Goal: Transaction & Acquisition: Purchase product/service

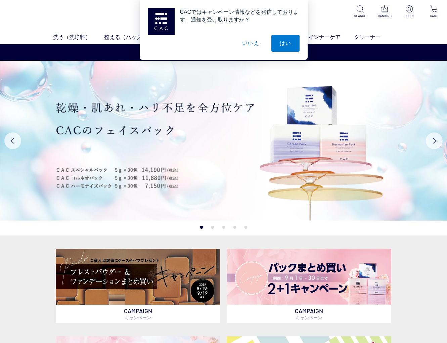
click at [247, 44] on button "いいえ" at bounding box center [251, 43] width 34 height 17
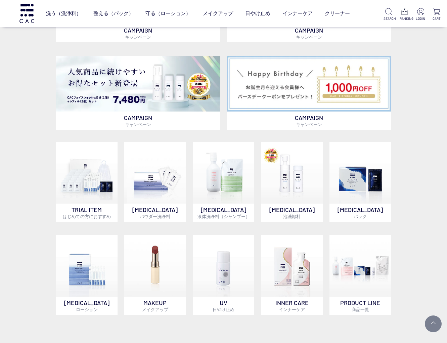
scroll to position [348, 0]
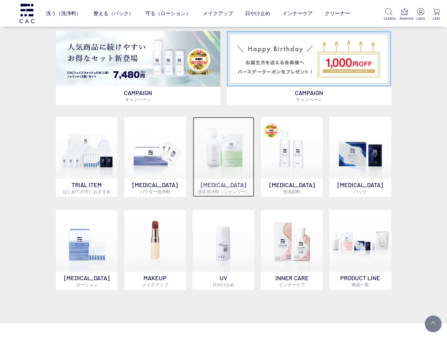
click at [241, 152] on img at bounding box center [224, 148] width 62 height 62
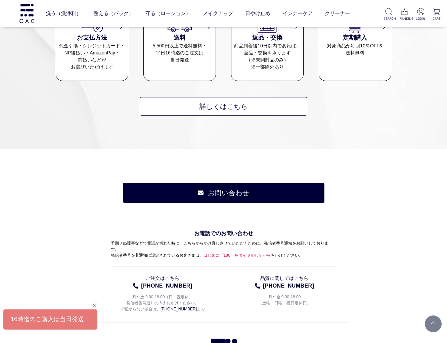
scroll to position [545, 0]
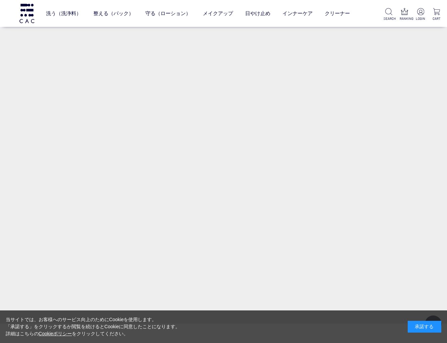
click at [431, 332] on div "承諾する" at bounding box center [424, 327] width 34 height 12
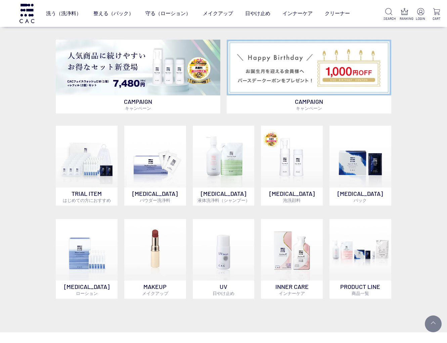
scroll to position [340, 0]
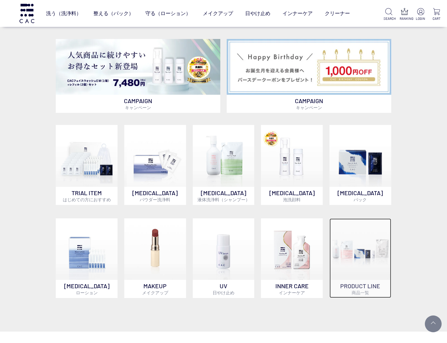
click at [370, 262] on img at bounding box center [360, 249] width 62 height 62
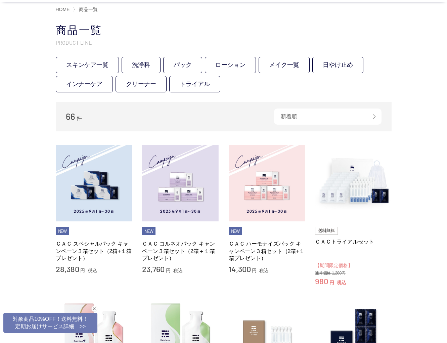
scroll to position [46, 0]
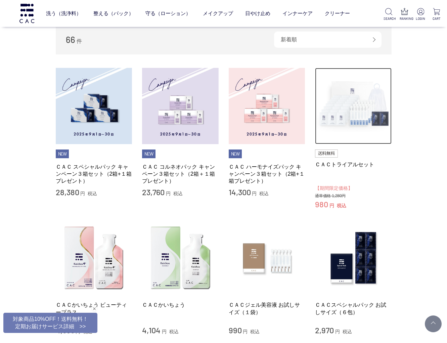
click at [336, 117] on img at bounding box center [353, 106] width 77 height 77
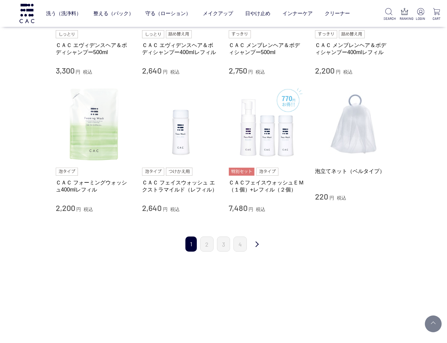
scroll to position [610, 0]
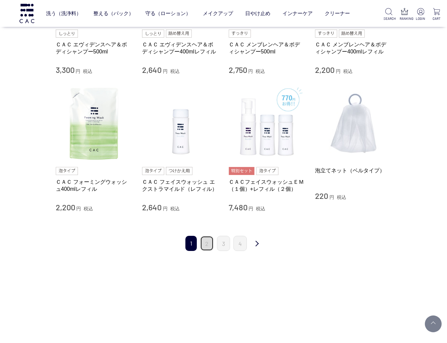
click at [205, 245] on link "2" at bounding box center [206, 243] width 13 height 15
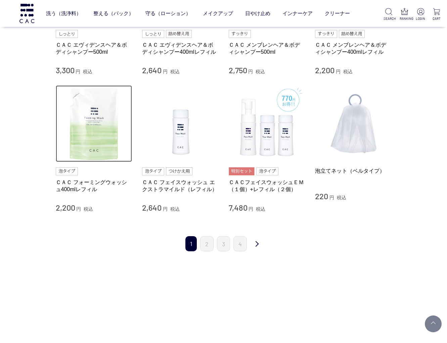
click at [92, 119] on img at bounding box center [94, 123] width 77 height 77
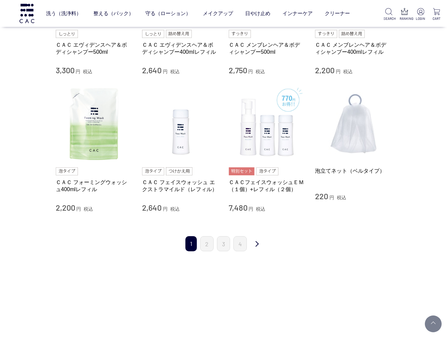
scroll to position [610, 0]
click at [213, 246] on ul "1 2 3 4" at bounding box center [216, 243] width 65 height 15
click at [206, 246] on link "2" at bounding box center [206, 243] width 13 height 15
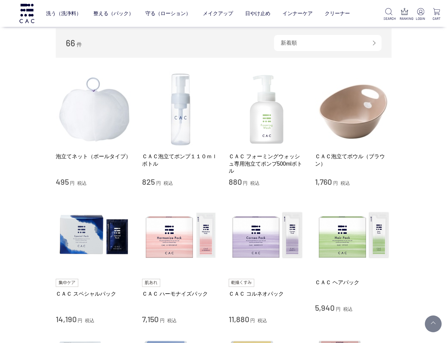
scroll to position [73, 0]
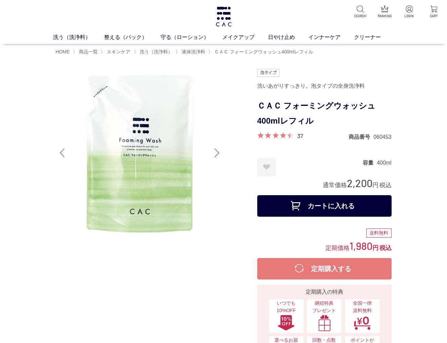
click at [299, 205] on button "カートに入れる" at bounding box center [324, 205] width 134 height 21
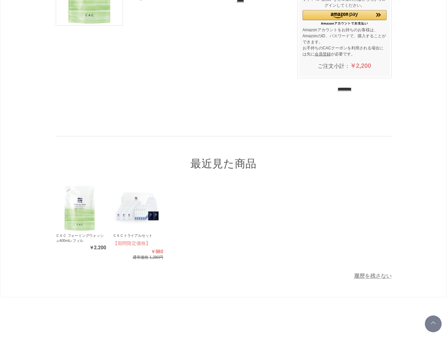
scroll to position [119, 0]
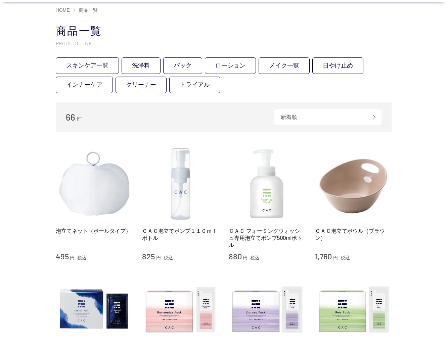
scroll to position [94, 0]
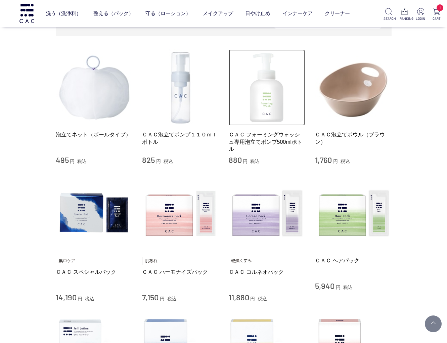
click at [263, 125] on img at bounding box center [267, 87] width 77 height 77
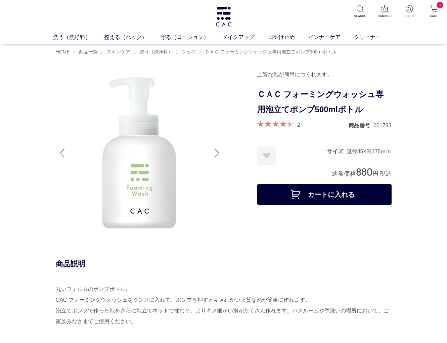
click at [324, 192] on button "カートに入れる" at bounding box center [324, 194] width 134 height 21
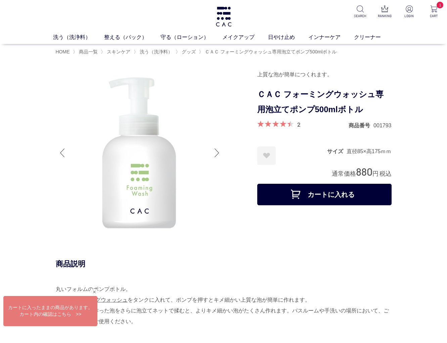
click at [213, 14] on div "洗う（洗浄料） 液体洗浄料 パウダー洗浄料 泡洗顔料 グッズ 整える（パック） フェイスパック ヘアパック 守る（ローション） 保湿化粧水 柔軟化粧水 美容液…" at bounding box center [223, 22] width 447 height 44
click at [225, 15] on img at bounding box center [223, 17] width 17 height 20
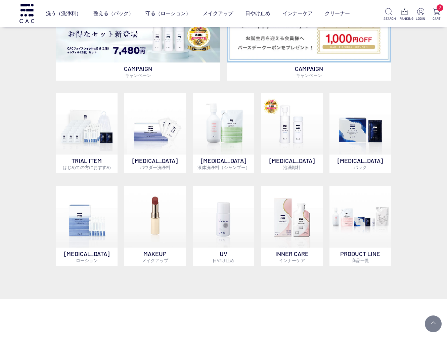
scroll to position [372, 0]
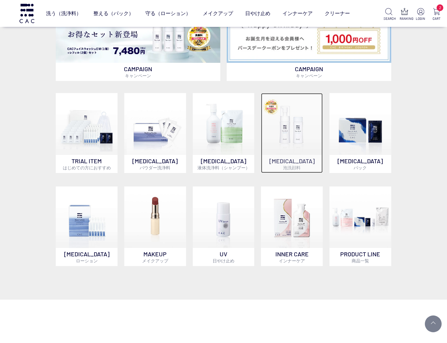
click at [291, 148] on img at bounding box center [292, 124] width 62 height 62
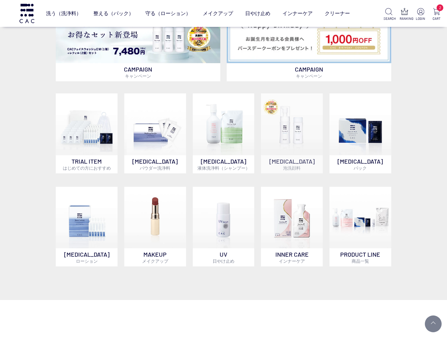
scroll to position [370, 0]
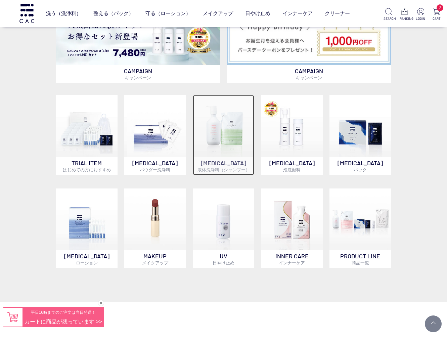
click at [223, 121] on img at bounding box center [224, 126] width 62 height 62
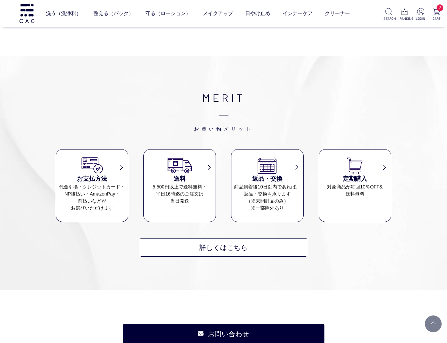
scroll to position [276, 0]
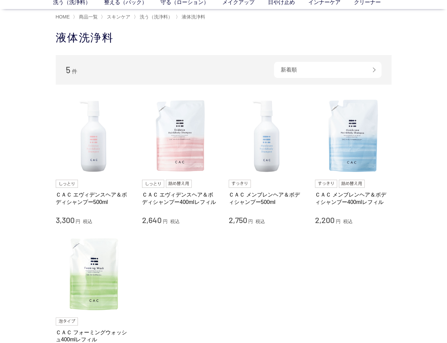
scroll to position [35, 0]
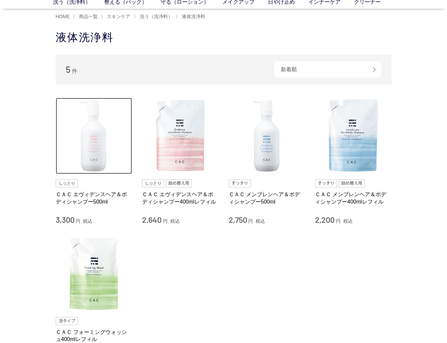
click at [92, 148] on img at bounding box center [94, 136] width 77 height 77
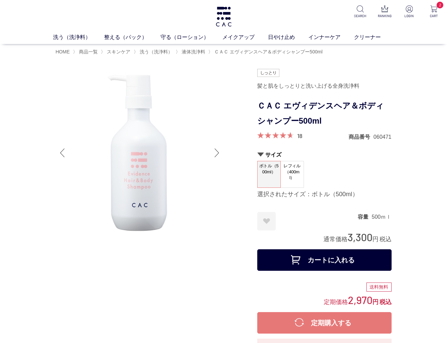
click at [291, 180] on dt "レフィル（400ml）" at bounding box center [291, 174] width 23 height 27
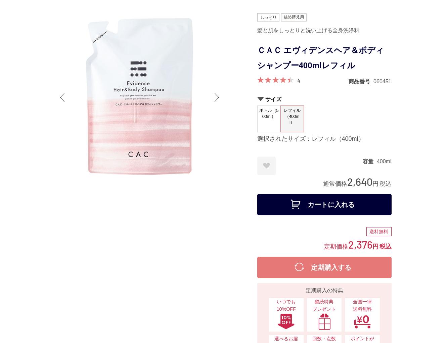
scroll to position [56, 0]
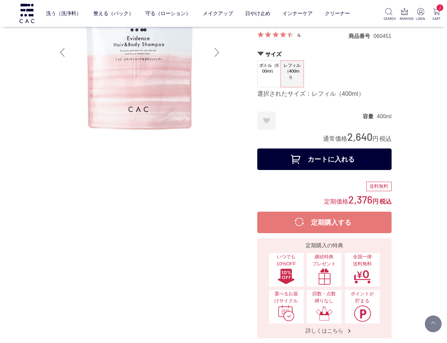
click at [323, 157] on button "カートに入れる" at bounding box center [324, 158] width 134 height 21
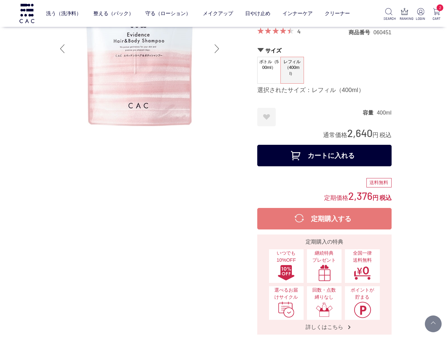
scroll to position [60, 0]
click at [328, 223] on button "定期購入する" at bounding box center [324, 217] width 134 height 21
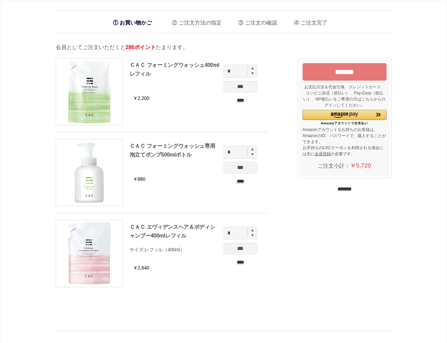
scroll to position [1, 0]
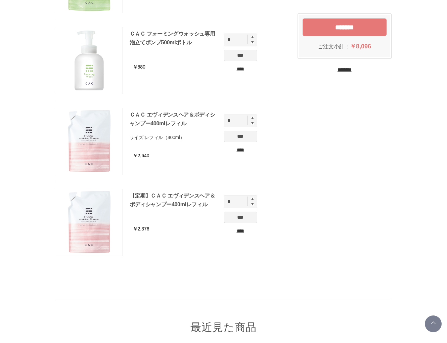
scroll to position [62, 0]
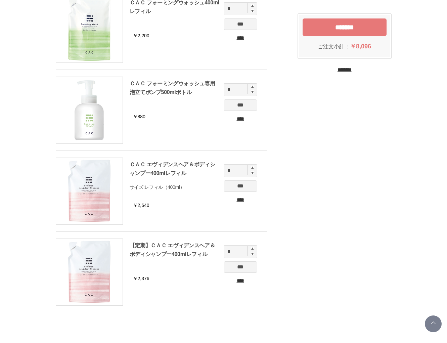
click at [238, 199] on input "****" at bounding box center [241, 199] width 34 height 7
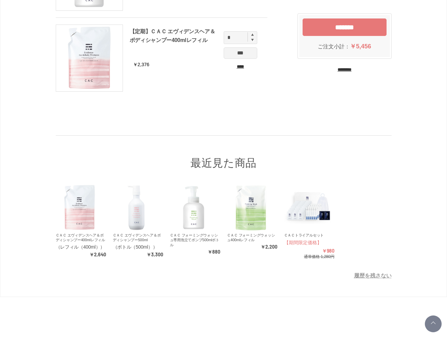
scroll to position [214, 0]
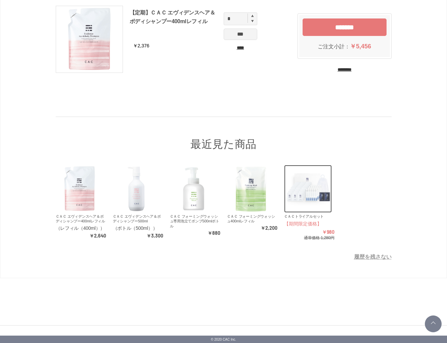
click at [304, 192] on img at bounding box center [308, 189] width 48 height 48
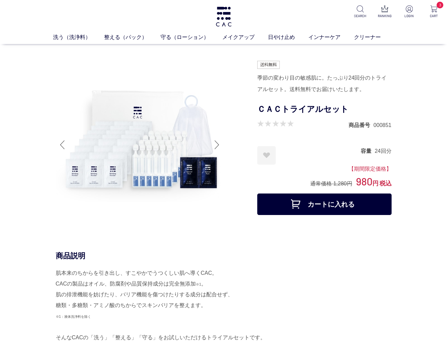
click at [292, 208] on button "カートに入れる" at bounding box center [324, 203] width 134 height 21
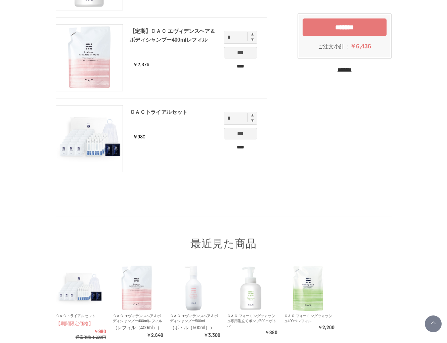
scroll to position [345, 0]
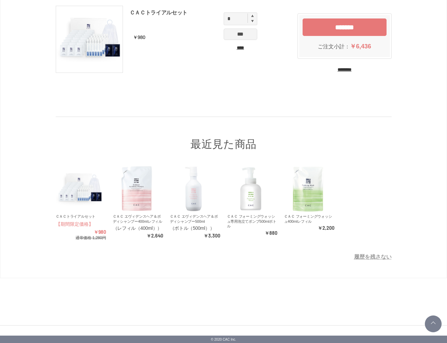
click at [238, 48] on input "****" at bounding box center [241, 47] width 34 height 7
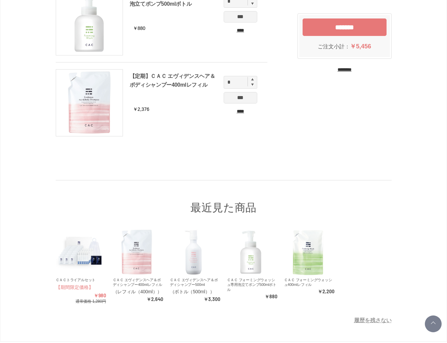
scroll to position [214, 0]
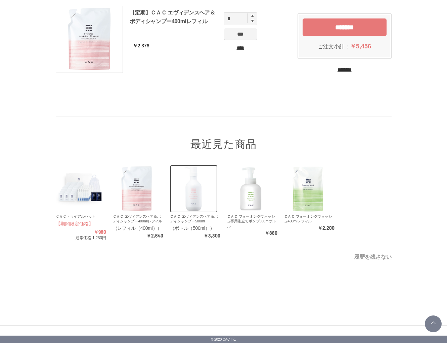
click at [194, 196] on img at bounding box center [194, 189] width 48 height 48
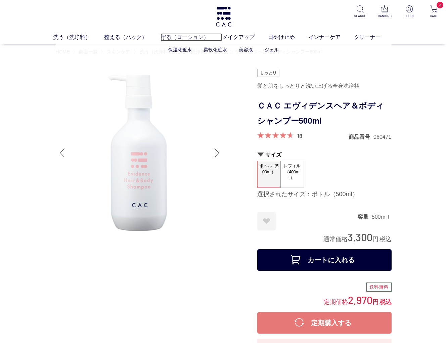
click at [187, 36] on link "守る（ローション）" at bounding box center [191, 37] width 62 height 8
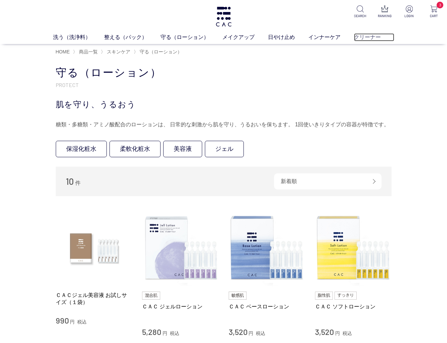
click at [376, 39] on link "クリーナー" at bounding box center [374, 37] width 40 height 8
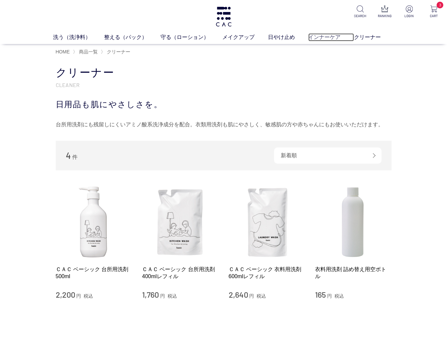
click at [312, 36] on link "インナーケア" at bounding box center [331, 37] width 46 height 8
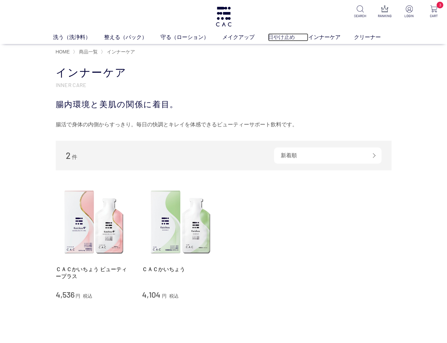
click at [286, 39] on link "日やけ止め" at bounding box center [288, 37] width 40 height 8
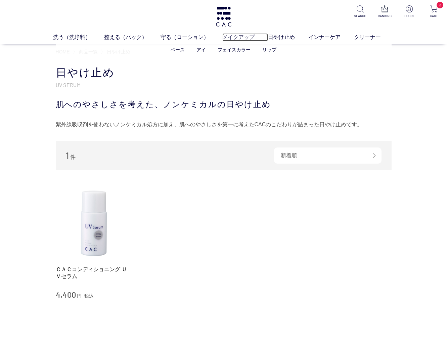
click at [234, 39] on link "メイクアップ" at bounding box center [245, 37] width 46 height 8
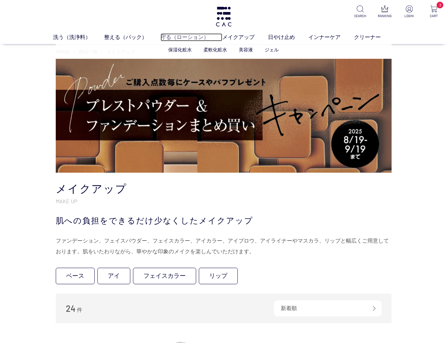
click at [187, 36] on link "守る（ローション）" at bounding box center [191, 37] width 62 height 8
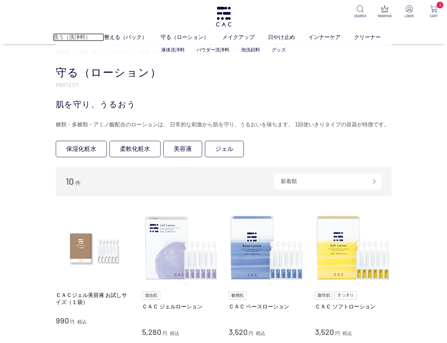
click at [68, 39] on link "洗う（洗浄料）" at bounding box center [78, 37] width 51 height 8
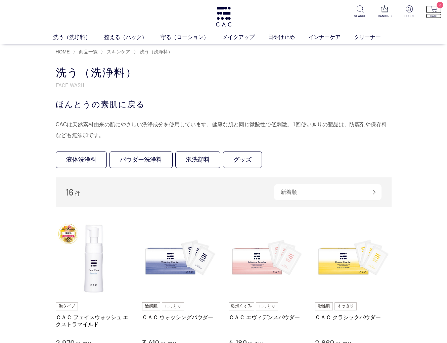
click at [428, 10] on p "3" at bounding box center [434, 9] width 16 height 8
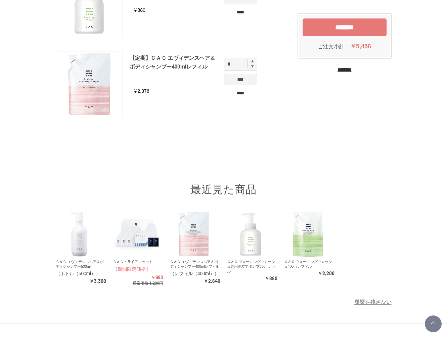
scroll to position [214, 0]
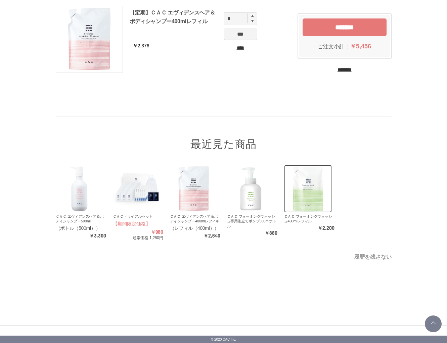
click at [313, 199] on img at bounding box center [308, 189] width 48 height 48
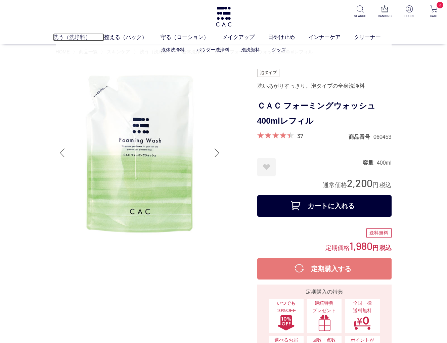
click at [57, 37] on link "洗う（洗浄料）" at bounding box center [78, 37] width 51 height 8
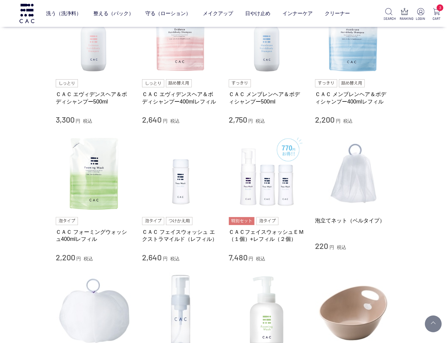
scroll to position [317, 0]
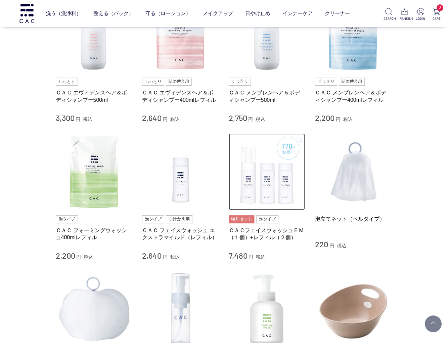
click at [276, 179] on img at bounding box center [267, 171] width 77 height 77
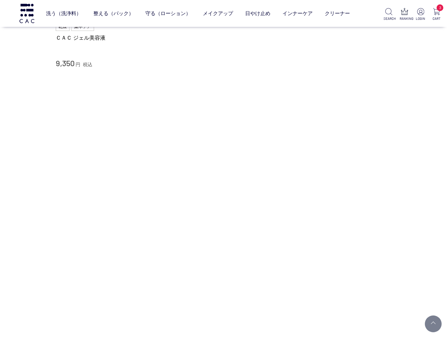
scroll to position [6063, 0]
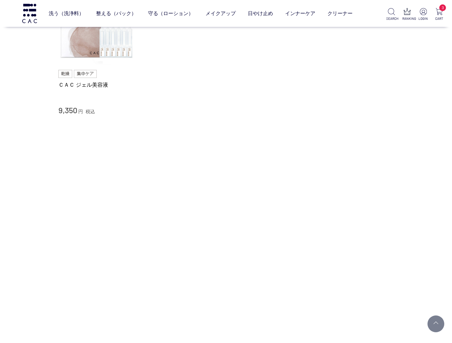
scroll to position [5987, 0]
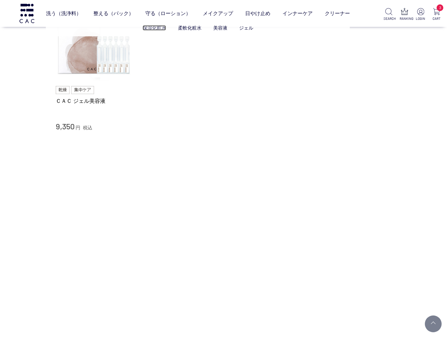
click at [157, 26] on link "保湿化粧水" at bounding box center [154, 27] width 23 height 5
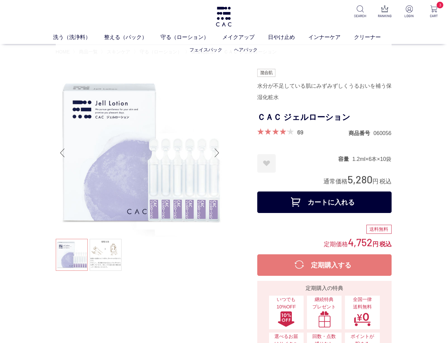
click at [125, 50] on ul "フェイスパック ヘアパック" at bounding box center [224, 50] width 336 height 16
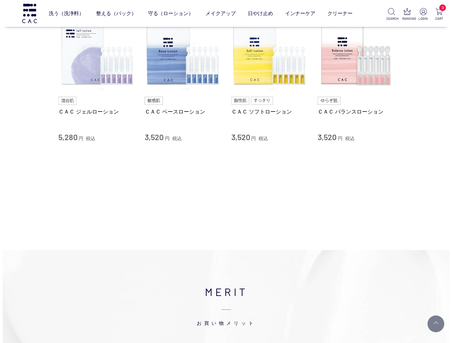
scroll to position [76, 0]
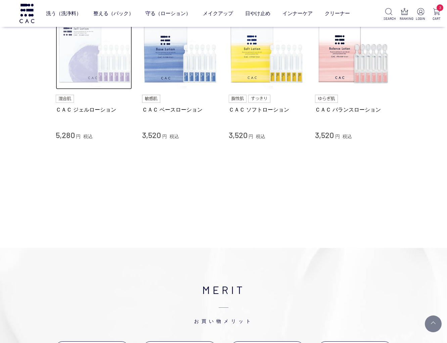
click at [61, 63] on img at bounding box center [94, 51] width 77 height 77
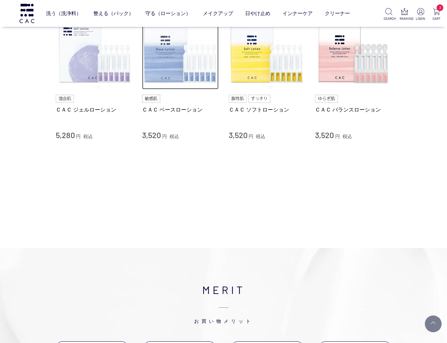
click at [169, 81] on img at bounding box center [180, 51] width 77 height 77
click at [179, 76] on img at bounding box center [180, 51] width 77 height 77
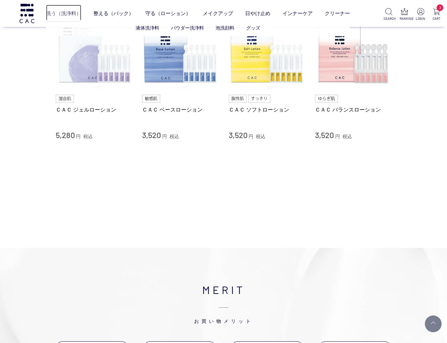
click at [65, 13] on link "洗う（洗浄料）" at bounding box center [63, 14] width 35 height 18
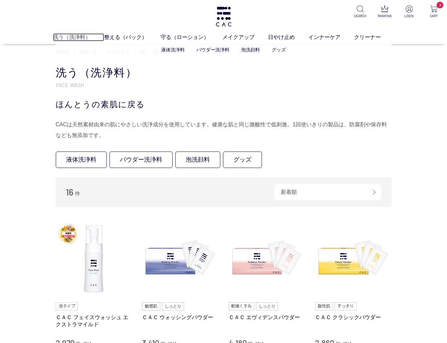
click at [61, 36] on link "洗う（洗浄料）" at bounding box center [78, 37] width 51 height 8
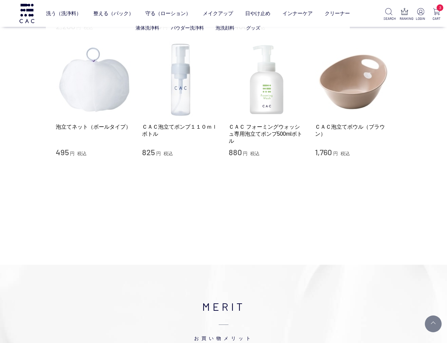
scroll to position [547, 0]
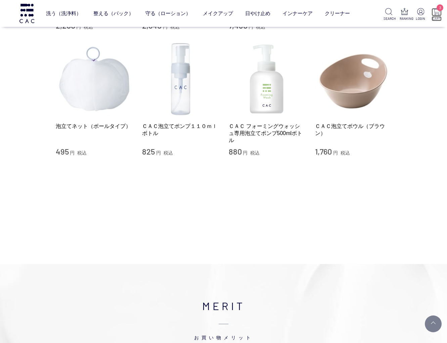
click at [439, 12] on img at bounding box center [436, 11] width 7 height 7
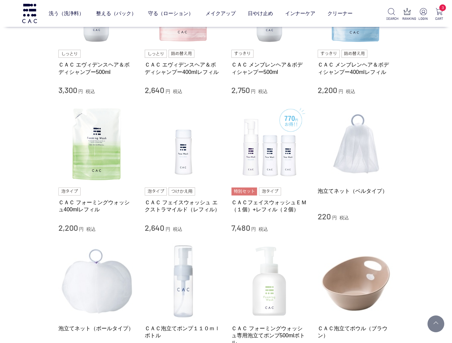
scroll to position [0, 0]
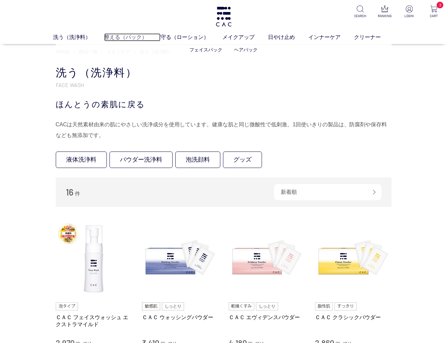
click at [123, 37] on link "整える（パック）" at bounding box center [132, 37] width 56 height 8
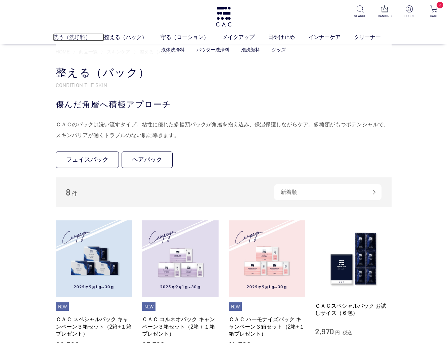
click at [71, 38] on link "洗う（洗浄料）" at bounding box center [78, 37] width 51 height 8
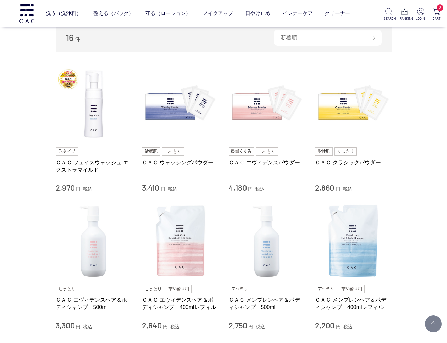
scroll to position [113, 0]
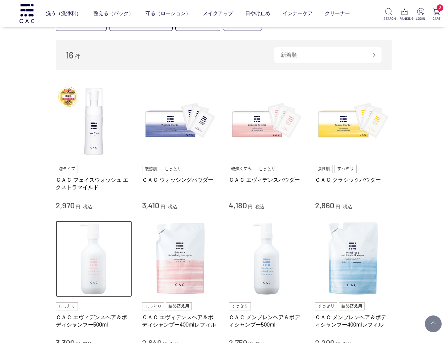
click at [86, 251] on img at bounding box center [94, 258] width 77 height 77
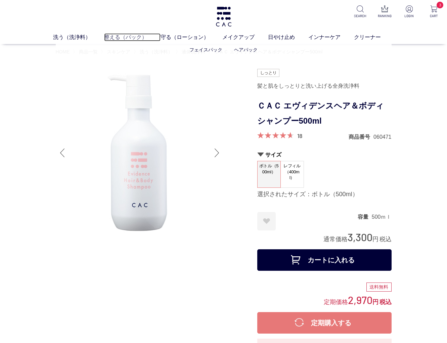
click at [116, 40] on link "整える（パック）" at bounding box center [132, 37] width 56 height 8
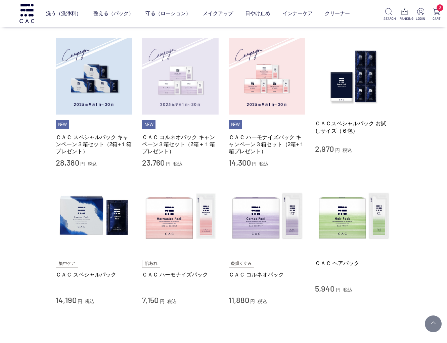
scroll to position [137, 0]
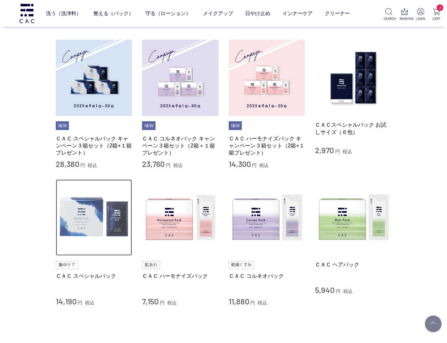
click at [83, 224] on img at bounding box center [94, 217] width 77 height 77
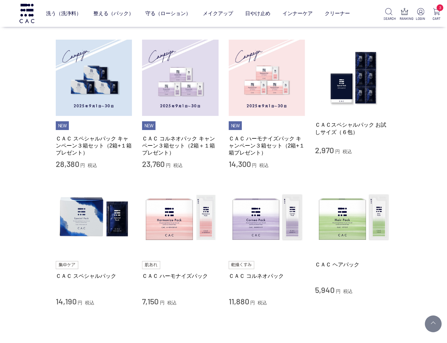
scroll to position [137, 0]
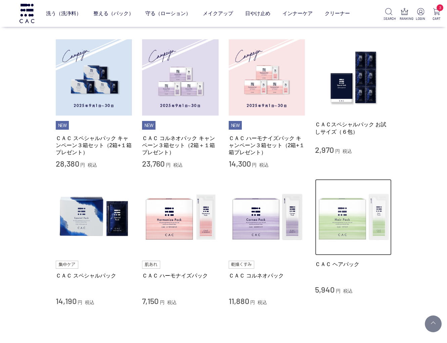
click at [362, 214] on img at bounding box center [353, 217] width 77 height 77
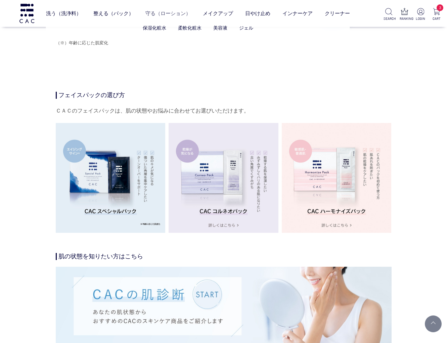
scroll to position [1205, 0]
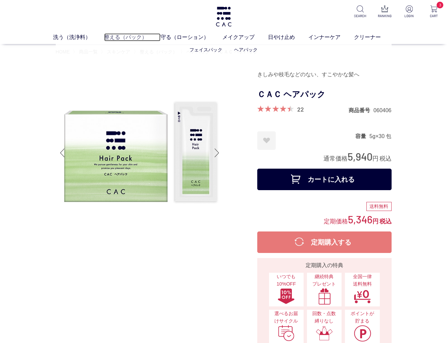
click at [134, 41] on link "整える（パック）" at bounding box center [132, 37] width 56 height 8
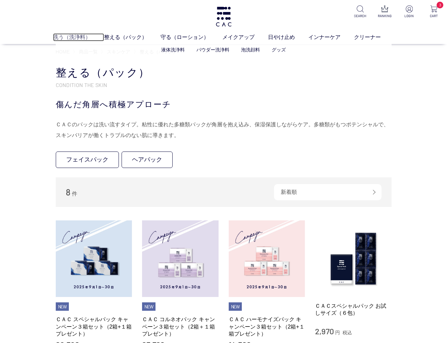
click at [72, 39] on link "洗う（洗浄料）" at bounding box center [78, 37] width 51 height 8
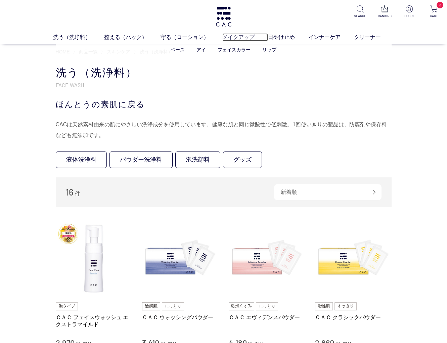
click at [236, 37] on link "メイクアップ" at bounding box center [245, 37] width 46 height 8
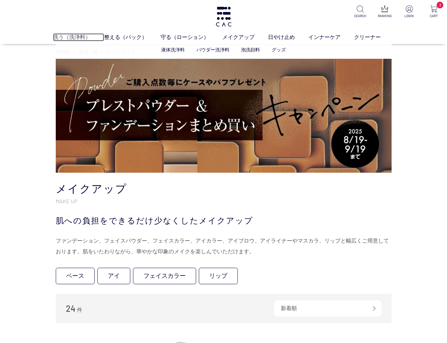
click at [61, 38] on link "洗う（洗浄料）" at bounding box center [78, 37] width 51 height 8
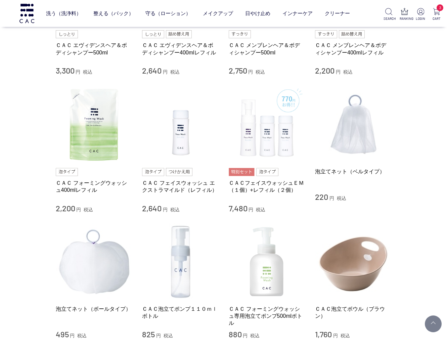
scroll to position [364, 0]
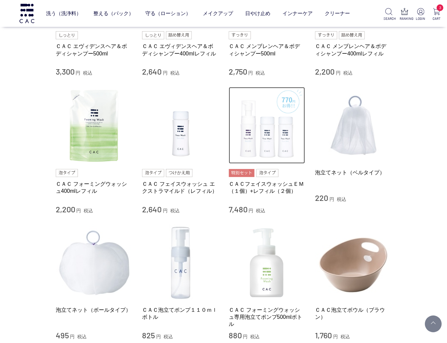
click at [271, 151] on img at bounding box center [267, 125] width 77 height 77
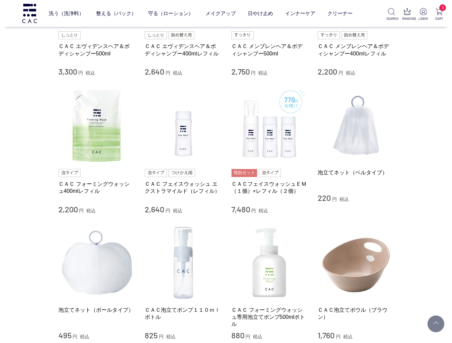
scroll to position [0, 0]
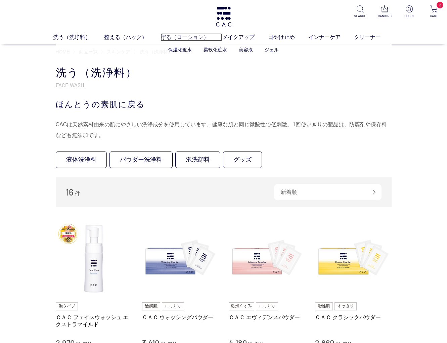
click at [181, 37] on link "守る（ローション）" at bounding box center [191, 37] width 62 height 8
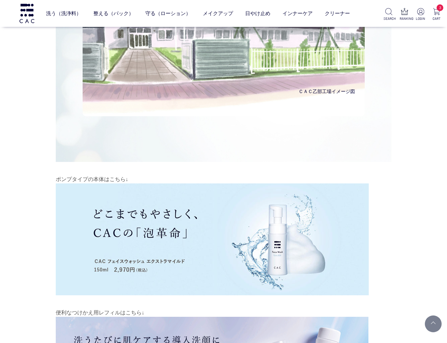
scroll to position [4649, 0]
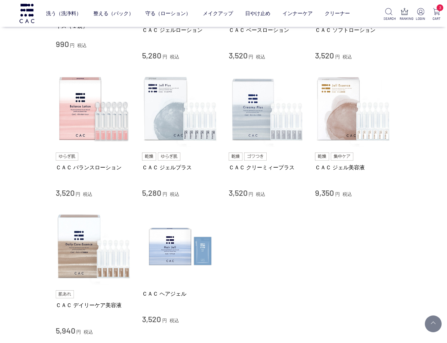
scroll to position [234, 0]
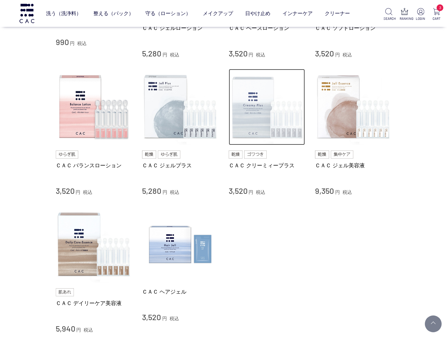
click at [275, 121] on img at bounding box center [267, 107] width 77 height 77
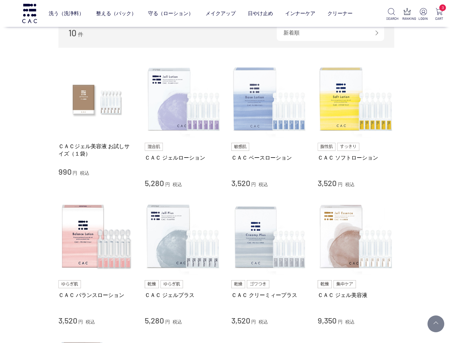
scroll to position [0, 0]
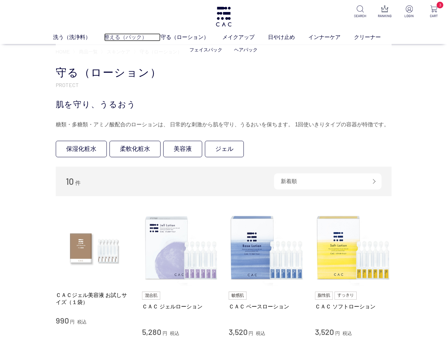
click at [127, 38] on link "整える（パック）" at bounding box center [132, 37] width 56 height 8
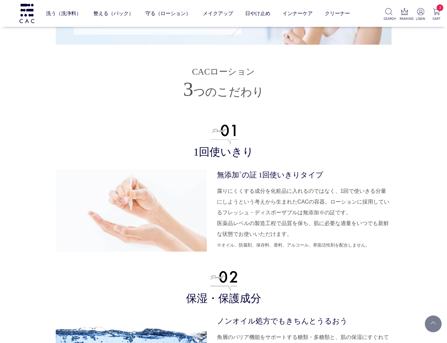
scroll to position [1583, 0]
